Goal: Information Seeking & Learning: Learn about a topic

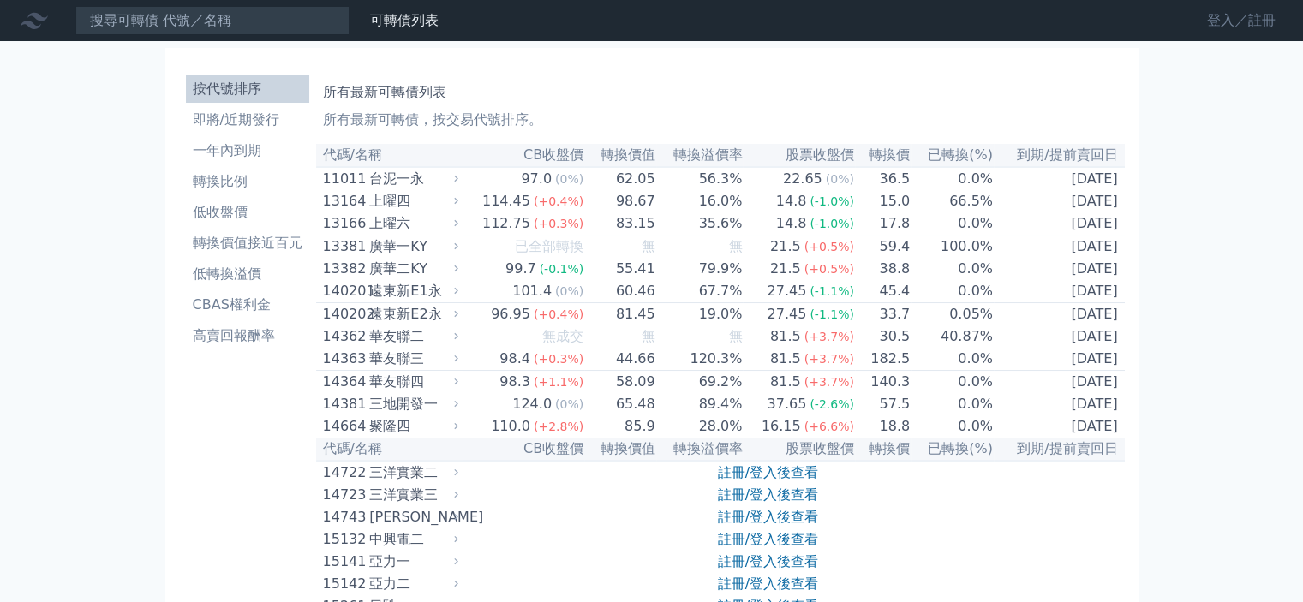
click at [1195, 23] on link "登入／註冊" at bounding box center [1241, 20] width 96 height 27
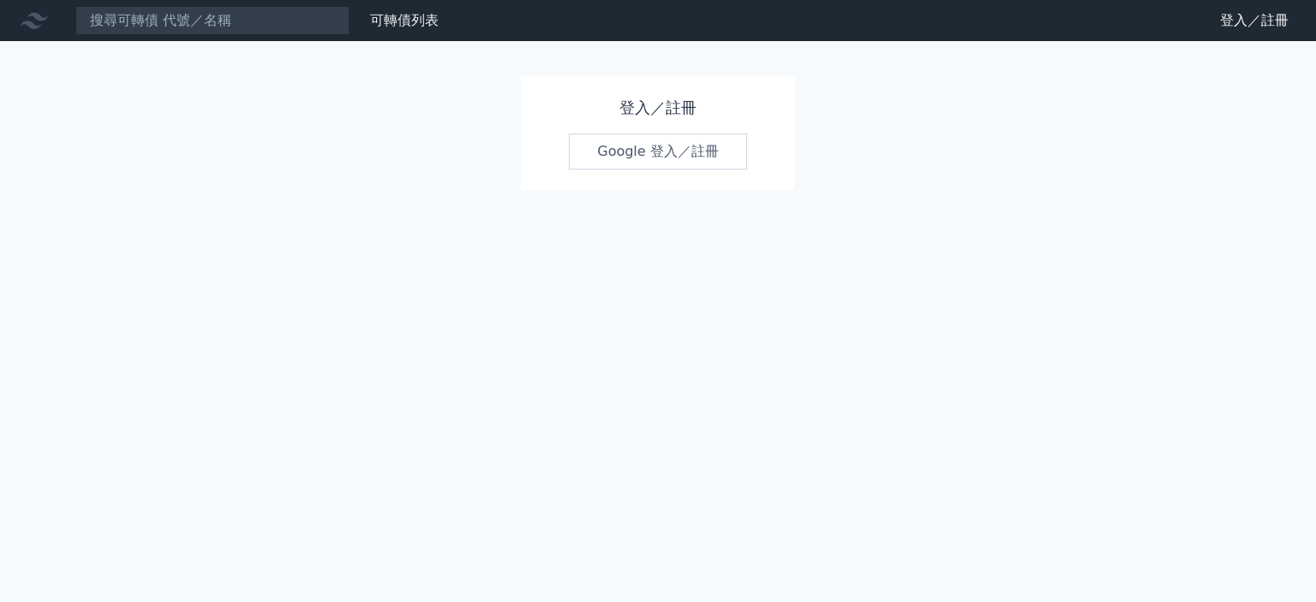
click at [685, 161] on link "Google 登入／註冊" at bounding box center [658, 152] width 178 height 36
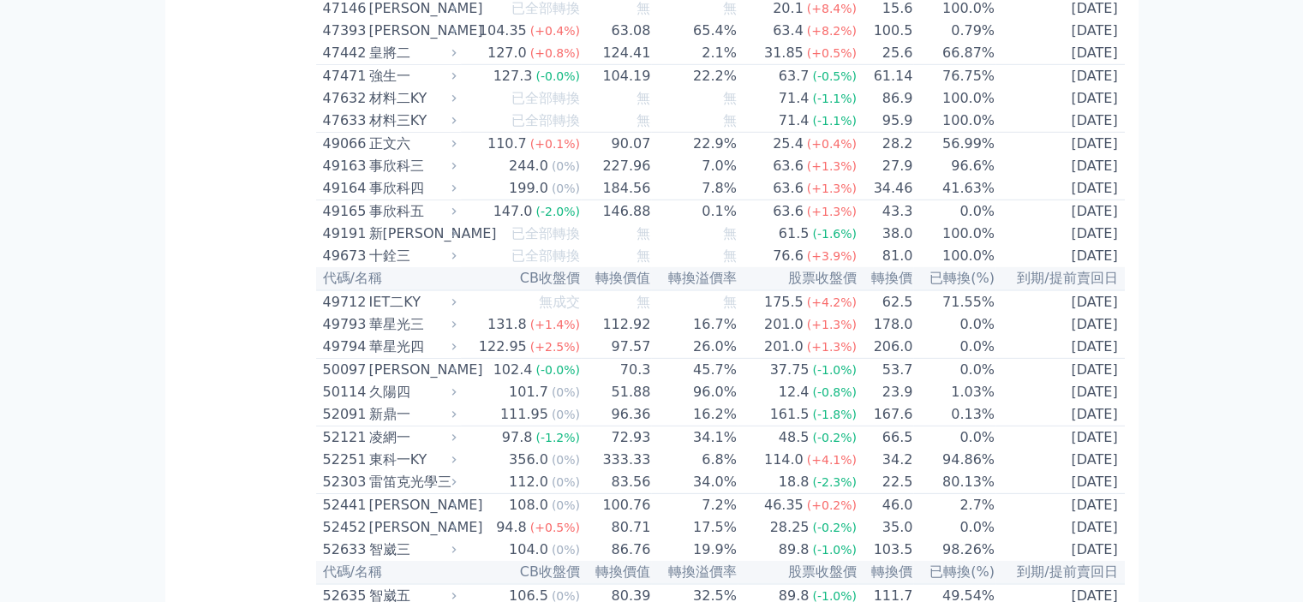
scroll to position [8343, 0]
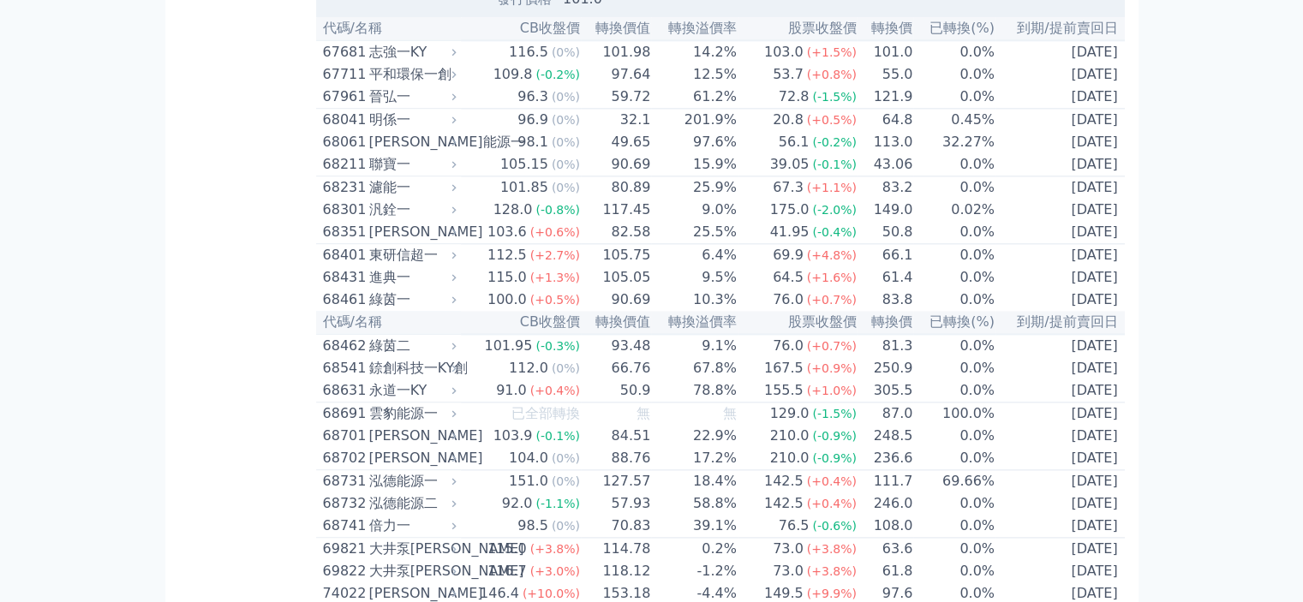
scroll to position [8514, 0]
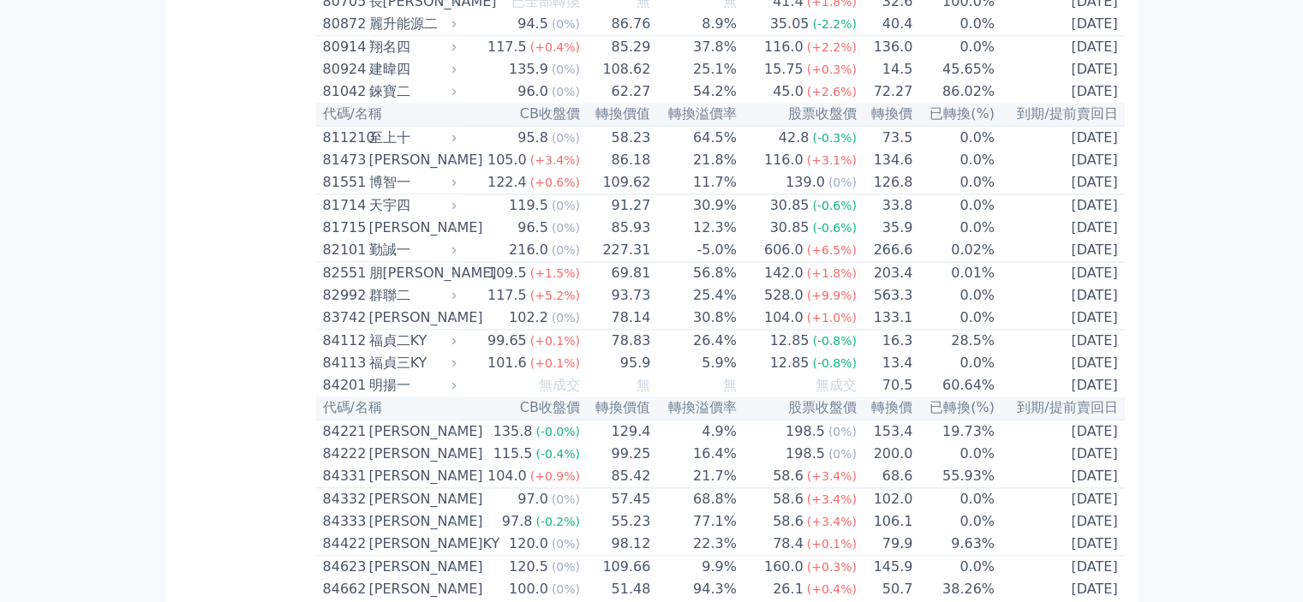
scroll to position [8943, 0]
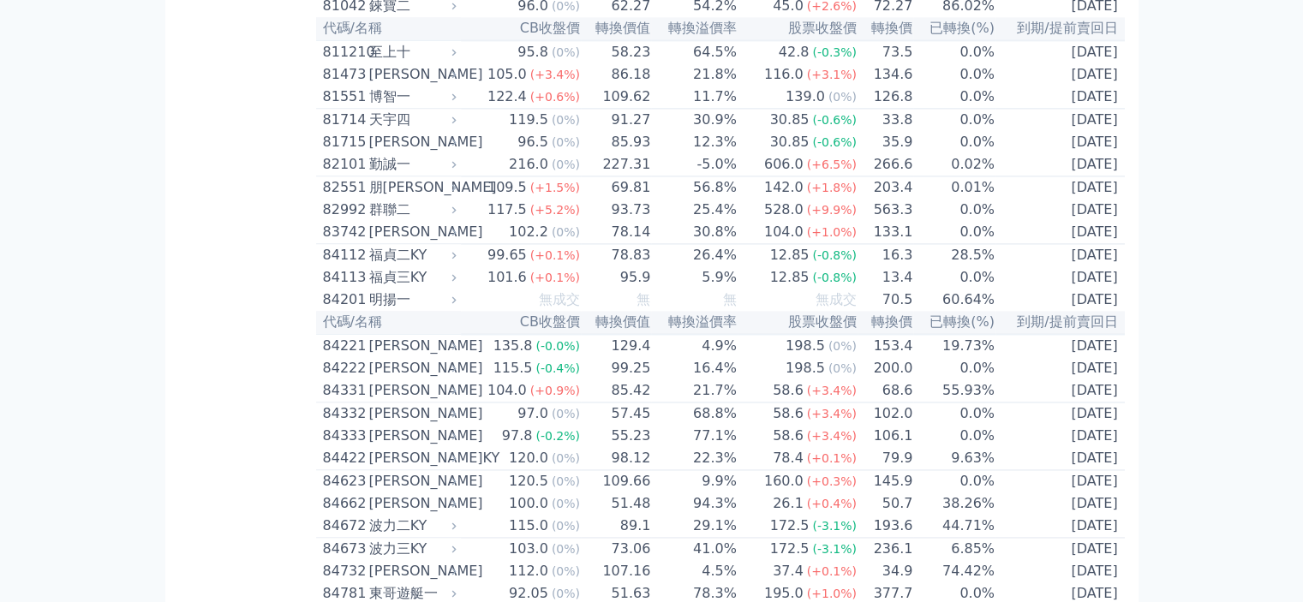
scroll to position [9028, 0]
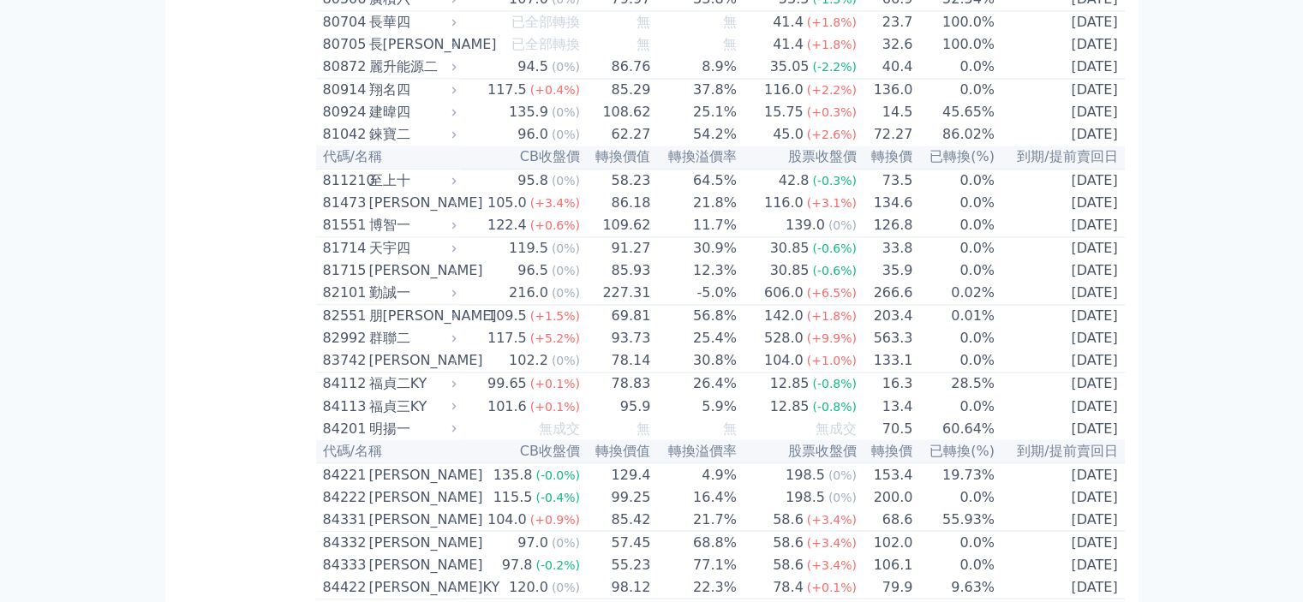
scroll to position [9457, 0]
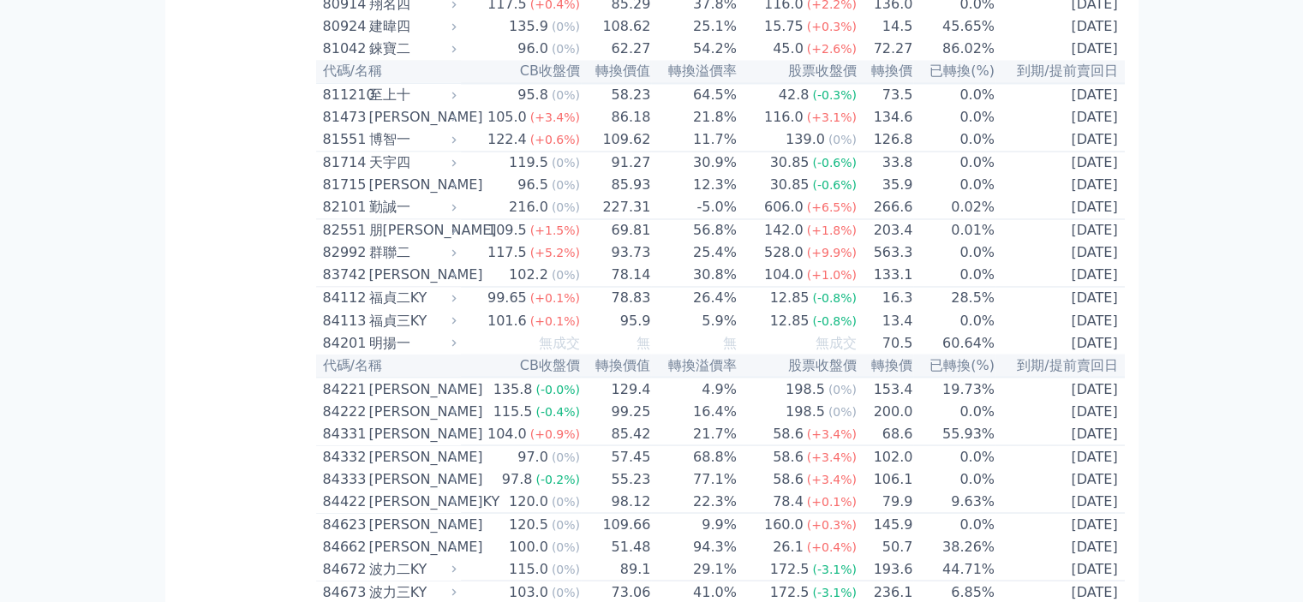
drag, startPoint x: 474, startPoint y: 374, endPoint x: 545, endPoint y: 380, distance: 71.4
drag, startPoint x: 545, startPoint y: 382, endPoint x: 491, endPoint y: 373, distance: 54.8
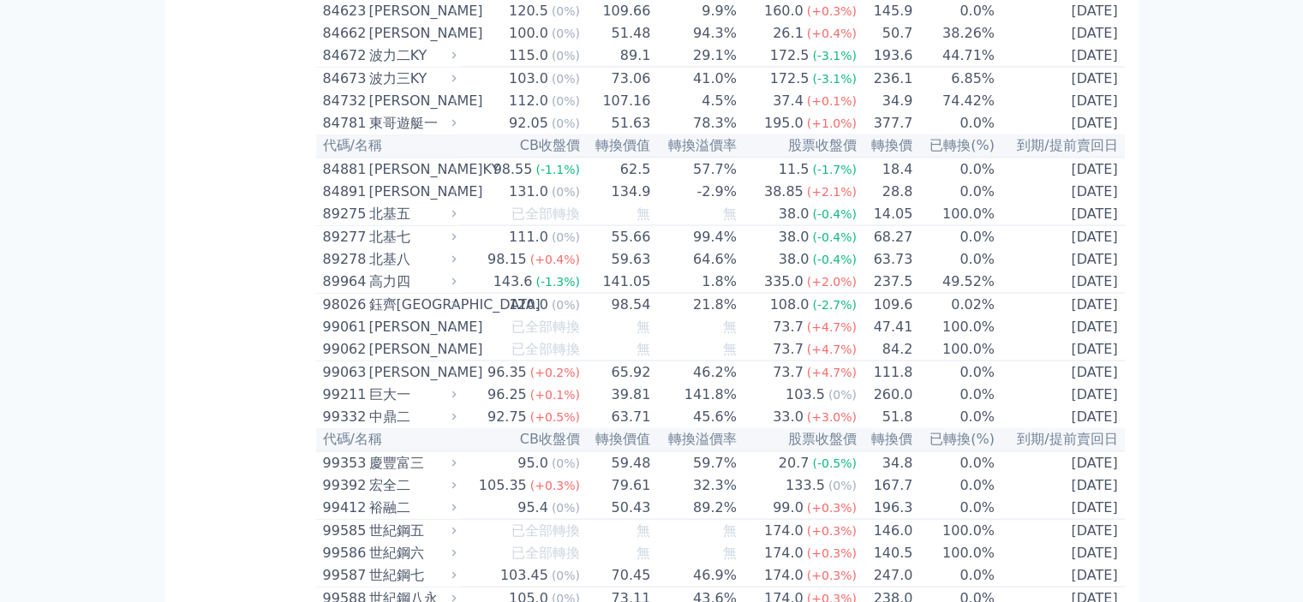
scroll to position [9971, 0]
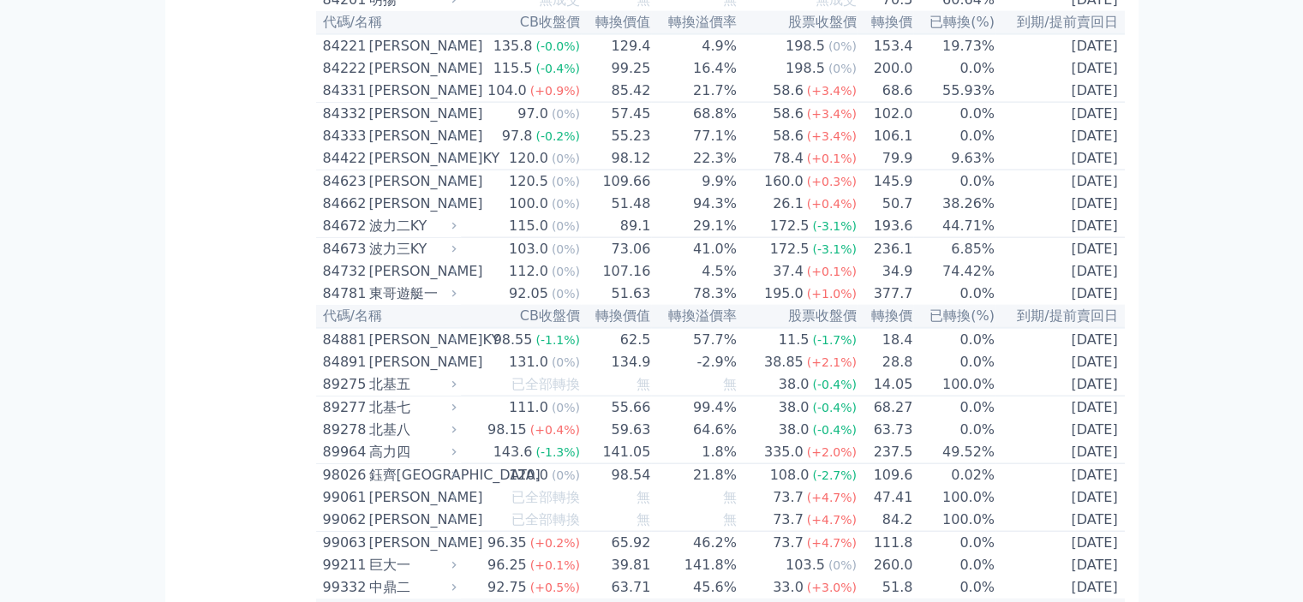
scroll to position [10399, 0]
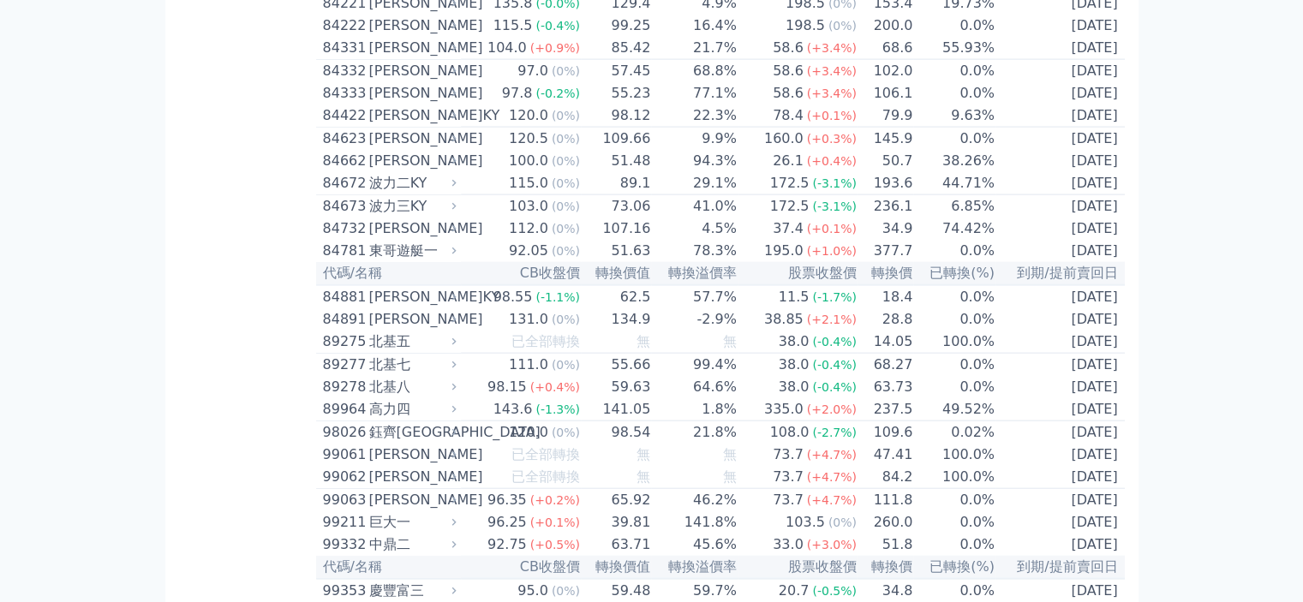
drag, startPoint x: 552, startPoint y: 404, endPoint x: 607, endPoint y: 406, distance: 54.9
drag, startPoint x: 559, startPoint y: 472, endPoint x: 613, endPoint y: 478, distance: 55.2
